Goal: Task Accomplishment & Management: Manage account settings

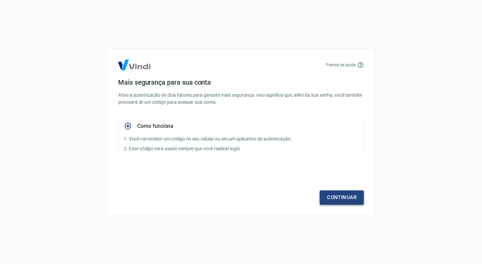
click at [341, 200] on link "Continuar" at bounding box center [342, 197] width 44 height 14
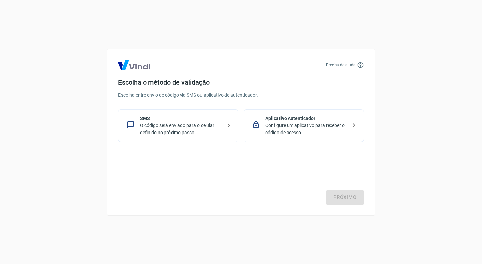
click at [179, 129] on p "O código será enviado para o celular definido no próximo passo." at bounding box center [181, 129] width 82 height 14
click at [338, 197] on link "Próximo" at bounding box center [345, 197] width 38 height 14
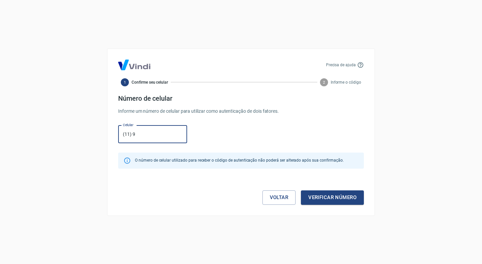
type input "[PHONE_NUMBER]"
click at [328, 201] on button "Verificar número" at bounding box center [332, 197] width 63 height 14
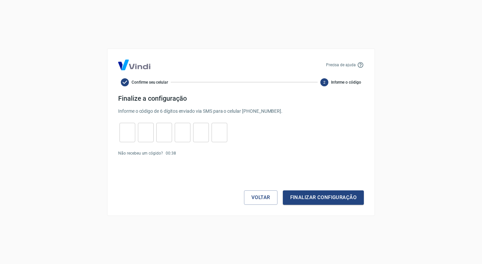
click at [124, 136] on input "tel" at bounding box center [128, 132] width 16 height 14
type input "8"
type input "9"
type input "4"
type input "3"
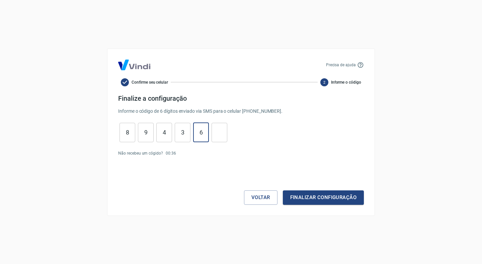
type input "6"
type input "1"
click at [307, 200] on button "Finalizar configuração" at bounding box center [323, 197] width 81 height 14
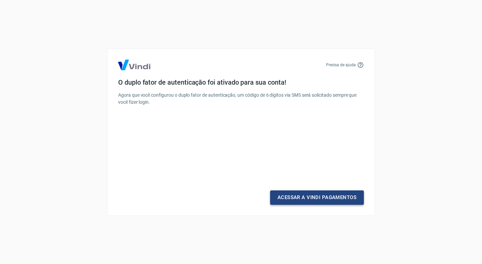
click at [323, 197] on link "Acessar a Vindi Pagamentos" at bounding box center [317, 197] width 94 height 14
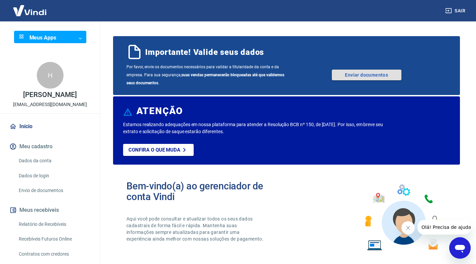
click at [381, 73] on link "Enviar documentos" at bounding box center [367, 75] width 70 height 11
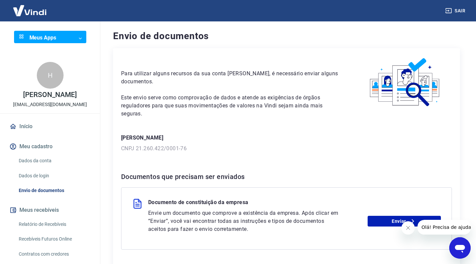
scroll to position [55, 0]
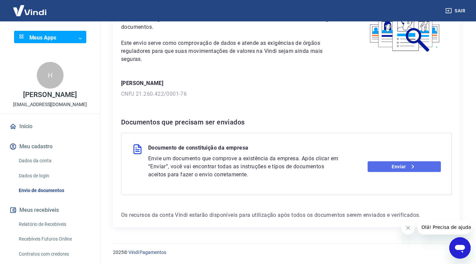
click at [417, 168] on link "Enviar" at bounding box center [404, 166] width 73 height 11
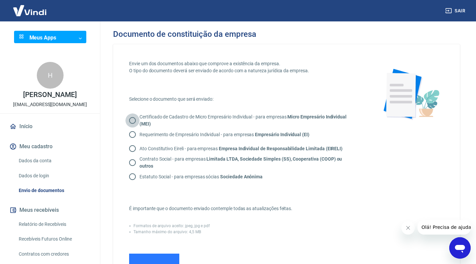
click at [132, 120] on input "Certificado de Cadastro de Micro Empresário Individual - para empresas Micro Em…" at bounding box center [133, 120] width 14 height 14
radio input "true"
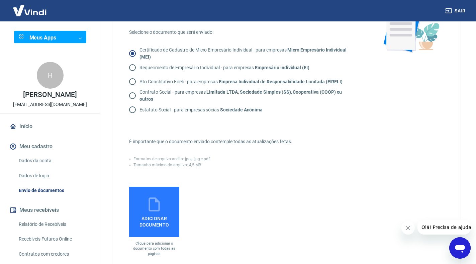
scroll to position [134, 0]
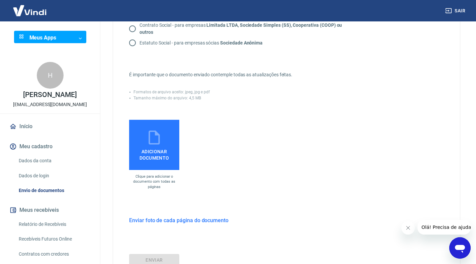
click at [160, 139] on icon at bounding box center [154, 137] width 17 height 17
click at [0, 0] on input "Adicionar documento" at bounding box center [0, 0] width 0 height 0
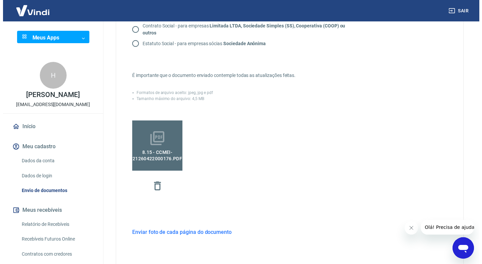
scroll to position [200, 0]
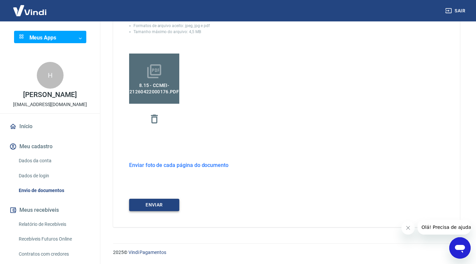
click at [160, 206] on button "ENVIAR" at bounding box center [154, 205] width 50 height 12
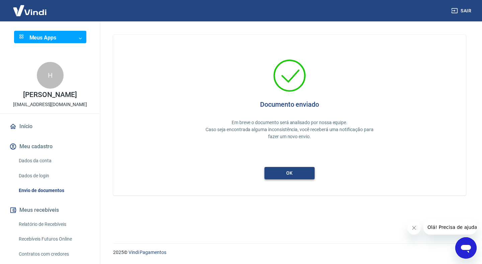
click at [301, 175] on button "ok" at bounding box center [289, 173] width 50 height 12
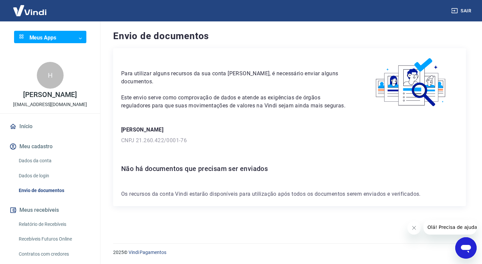
click at [25, 132] on link "Início" at bounding box center [50, 126] width 84 height 15
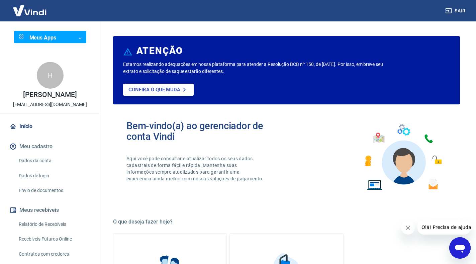
click at [179, 92] on p "Confira o que muda" at bounding box center [155, 90] width 52 height 6
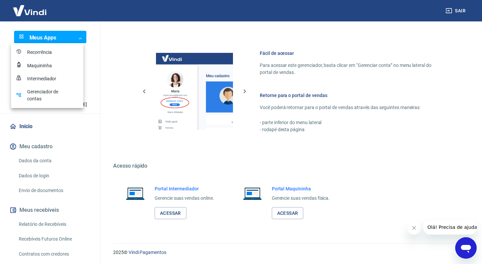
click at [82, 142] on div at bounding box center [241, 132] width 482 height 264
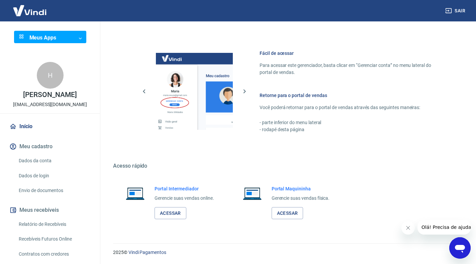
click at [44, 168] on link "Dados da conta" at bounding box center [54, 161] width 76 height 14
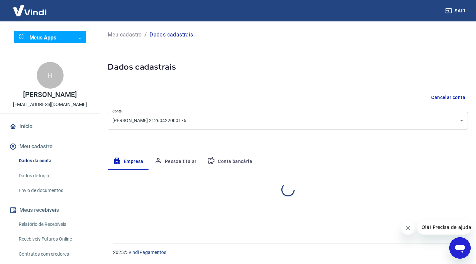
select select "SP"
select select "business"
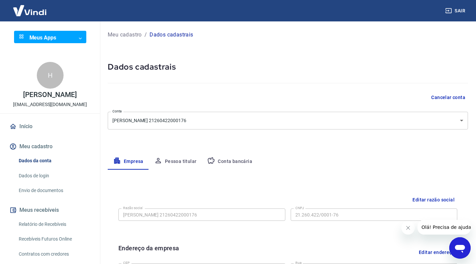
scroll to position [33, 0]
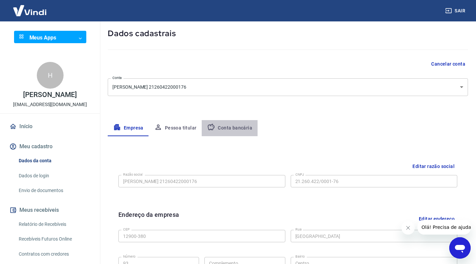
click at [230, 129] on button "Conta bancária" at bounding box center [230, 128] width 56 height 16
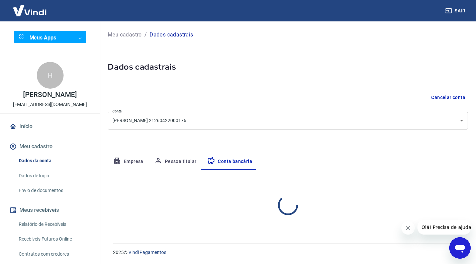
scroll to position [0, 0]
select select "1"
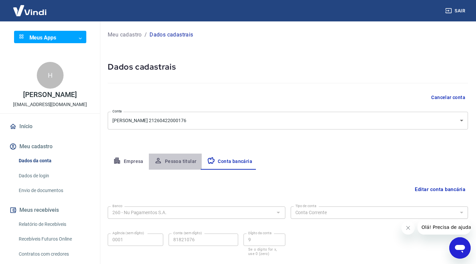
click at [175, 159] on button "Pessoa titular" at bounding box center [175, 162] width 53 height 16
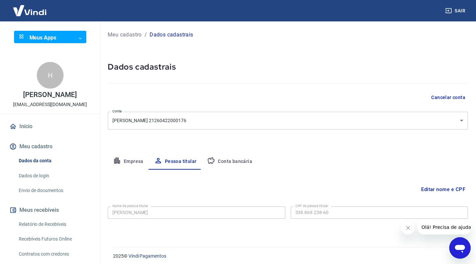
click at [138, 159] on button "Empresa" at bounding box center [128, 162] width 41 height 16
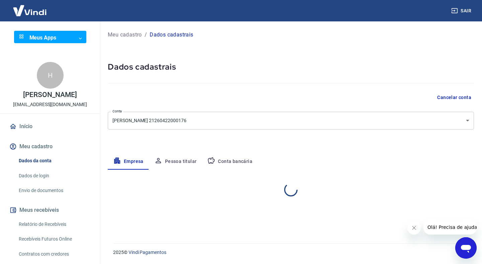
select select "SP"
select select "business"
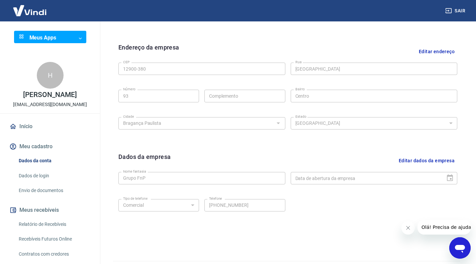
scroll to position [33, 0]
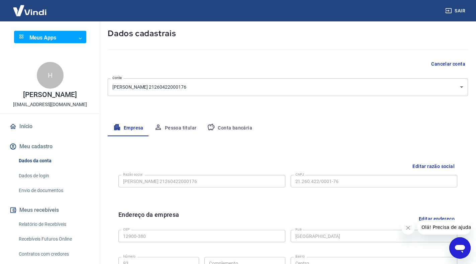
click at [215, 126] on button "Conta bancária" at bounding box center [230, 128] width 56 height 16
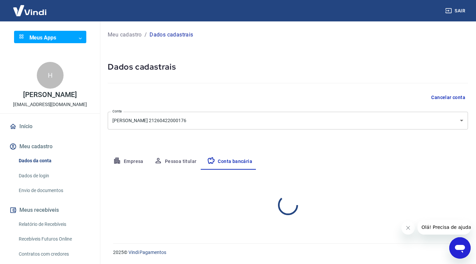
scroll to position [0, 0]
select select "1"
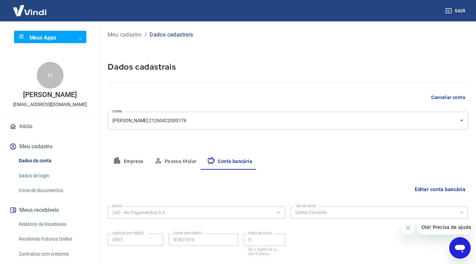
scroll to position [41, 0]
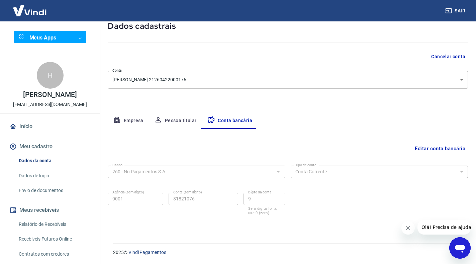
click at [288, 32] on div at bounding box center [288, 40] width 361 height 19
click at [406, 227] on icon "Fechar mensagem da empresa" at bounding box center [408, 227] width 5 height 5
click at [444, 150] on button "Editar conta bancária" at bounding box center [440, 148] width 56 height 13
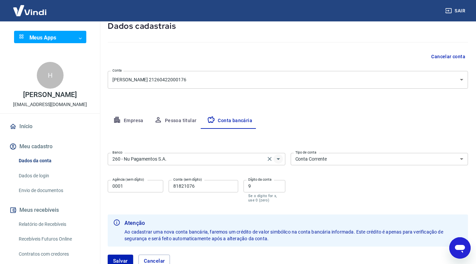
click at [278, 159] on icon "Abrir" at bounding box center [278, 159] width 3 height 2
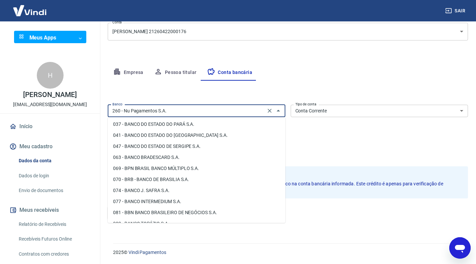
scroll to position [134, 0]
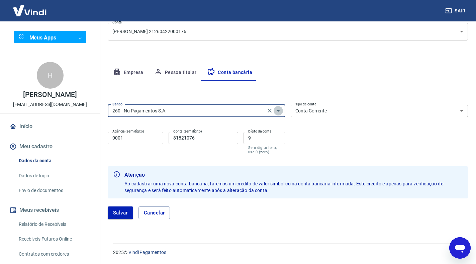
click at [278, 110] on icon "Abrir" at bounding box center [279, 111] width 8 height 8
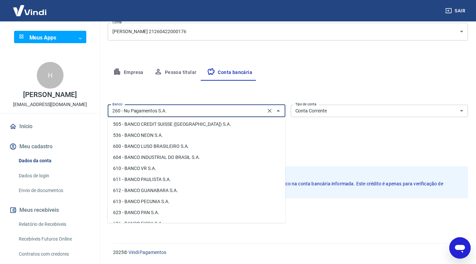
scroll to position [837, 0]
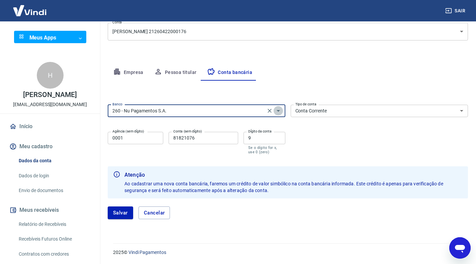
click at [279, 108] on icon "Abrir" at bounding box center [279, 111] width 8 height 8
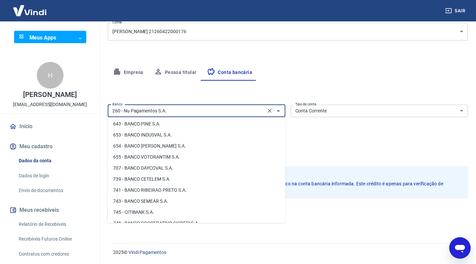
scroll to position [1011, 0]
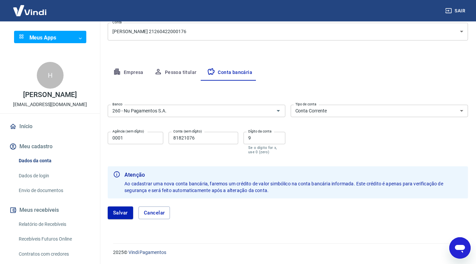
click at [81, 58] on div "H HERIK BERNARDINO DE CARVALHO grupofenopai@gmail.com" at bounding box center [50, 85] width 100 height 57
click at [125, 74] on button "Empresa" at bounding box center [128, 73] width 41 height 16
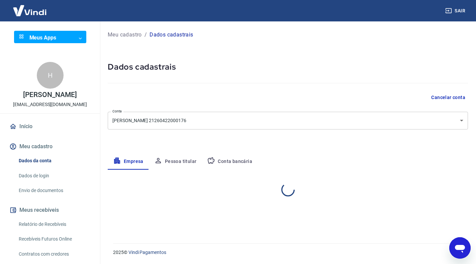
scroll to position [0, 0]
select select "SP"
select select "business"
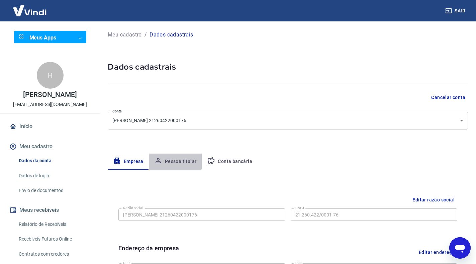
click at [174, 161] on button "Pessoa titular" at bounding box center [175, 162] width 53 height 16
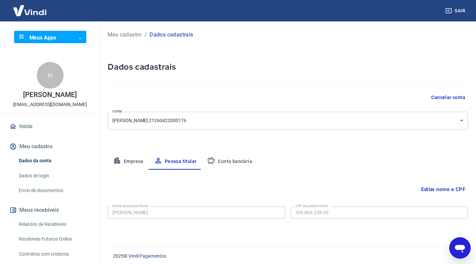
scroll to position [33, 0]
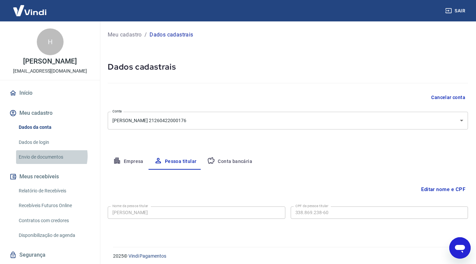
click at [49, 163] on link "Envio de documentos" at bounding box center [54, 157] width 76 height 14
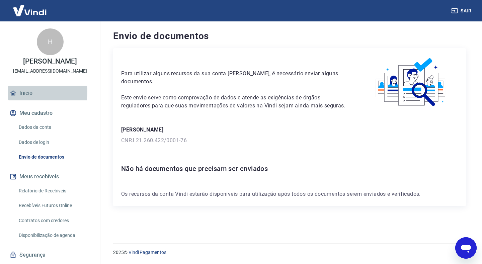
click at [23, 98] on link "Início" at bounding box center [50, 93] width 84 height 15
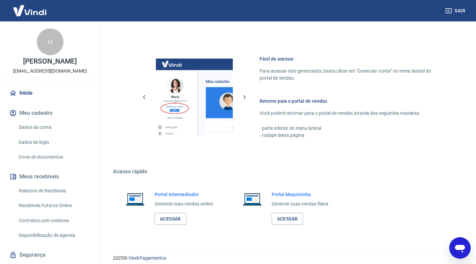
scroll to position [340, 0]
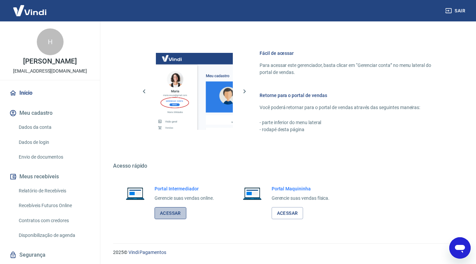
click at [170, 214] on link "Acessar" at bounding box center [171, 213] width 32 height 12
